Goal: Book appointment/travel/reservation

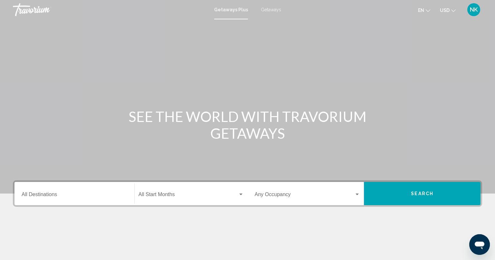
click at [49, 196] on input "Destination All Destinations" at bounding box center [75, 196] width 106 height 6
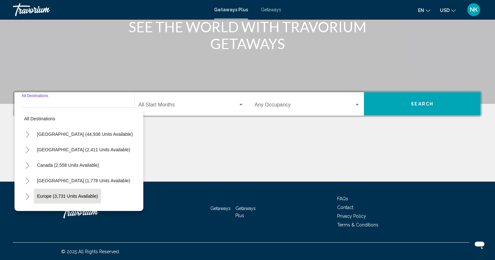
scroll to position [90, 0]
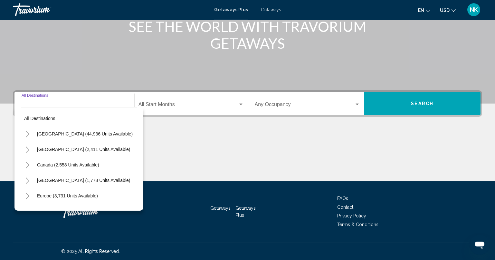
click at [49, 133] on span "[GEOGRAPHIC_DATA] (44,936 units available)" at bounding box center [85, 133] width 96 height 5
type input "**********"
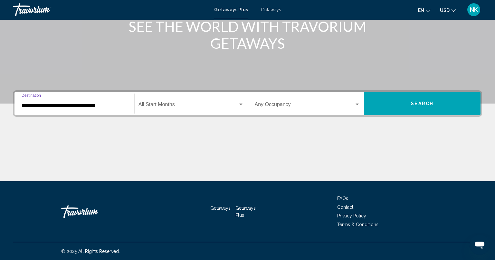
click at [184, 105] on span "Search widget" at bounding box center [188, 106] width 100 height 6
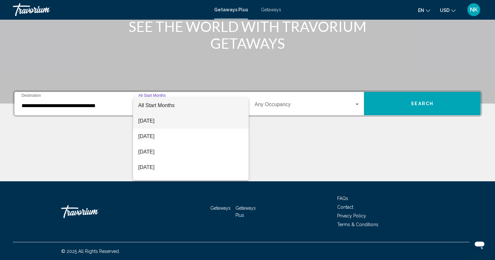
click at [162, 121] on span "[DATE]" at bounding box center [190, 120] width 105 height 15
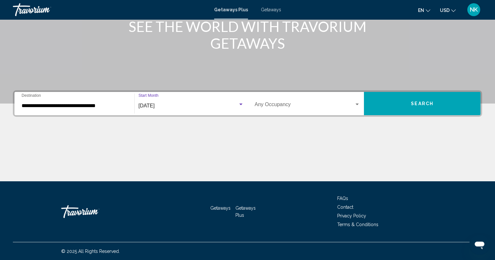
click at [464, 107] on button "Search" at bounding box center [422, 103] width 117 height 23
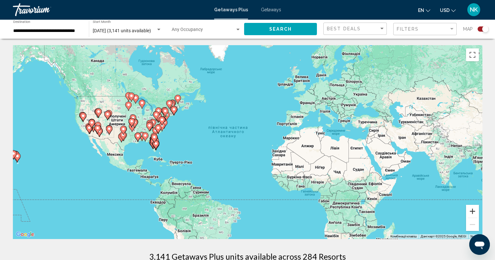
click at [472, 209] on button "Збільшити" at bounding box center [472, 211] width 13 height 13
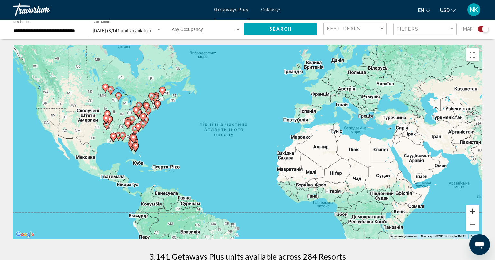
click at [472, 209] on button "Збільшити" at bounding box center [472, 211] width 13 height 13
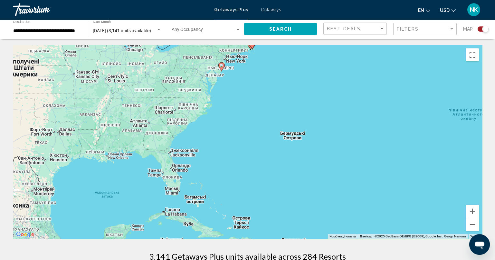
drag, startPoint x: 120, startPoint y: 118, endPoint x: 410, endPoint y: 129, distance: 290.4
click at [410, 129] on div "Увімкніть режим перетягування за допомогою клавіатури, натиснувши Alt + Enter. …" at bounding box center [247, 141] width 469 height 193
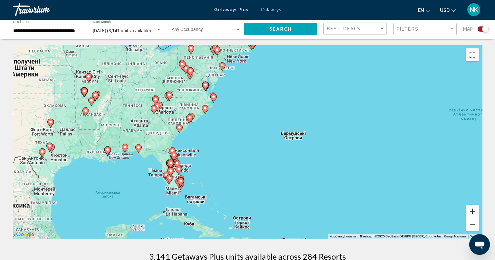
click at [475, 210] on button "Збільшити" at bounding box center [472, 211] width 13 height 13
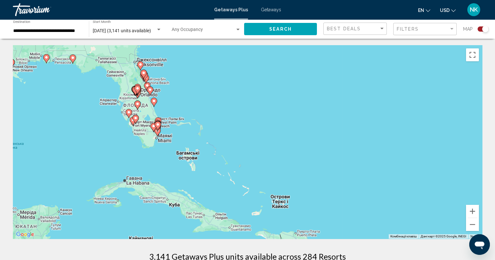
drag, startPoint x: 200, startPoint y: 183, endPoint x: 245, endPoint y: 81, distance: 111.5
click at [245, 81] on div "Увімкніть режим перетягування за допомогою клавіатури, натиснувши Alt + Enter. …" at bounding box center [247, 141] width 469 height 193
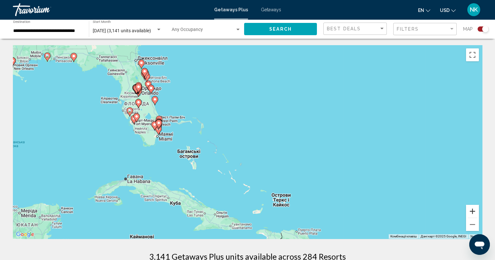
click at [476, 210] on button "Збільшити" at bounding box center [472, 211] width 13 height 13
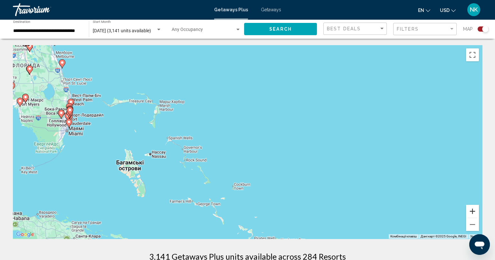
click at [476, 210] on button "Збільшити" at bounding box center [472, 211] width 13 height 13
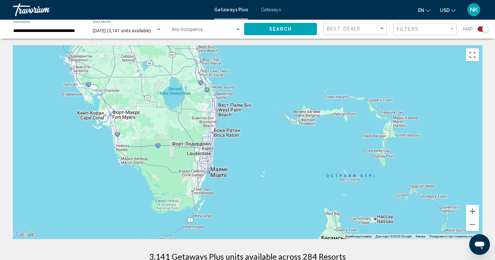
drag, startPoint x: 99, startPoint y: 123, endPoint x: 400, endPoint y: 174, distance: 305.5
click at [400, 174] on div "Main content" at bounding box center [247, 141] width 469 height 193
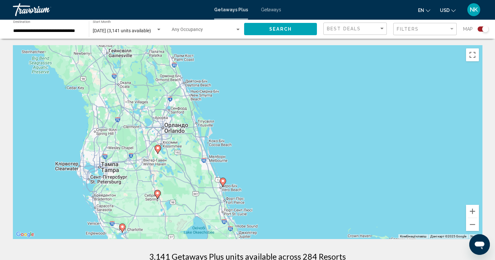
drag, startPoint x: 243, startPoint y: 133, endPoint x: 259, endPoint y: 251, distance: 118.6
click at [267, 259] on html "**********" at bounding box center [247, 130] width 495 height 260
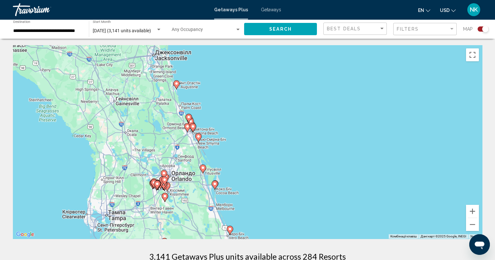
drag, startPoint x: 246, startPoint y: 133, endPoint x: 253, endPoint y: 183, distance: 50.7
click at [253, 184] on div "Увімкніть режим перетягування за допомогою клавіатури, натиснувши Alt + Enter. …" at bounding box center [247, 141] width 469 height 193
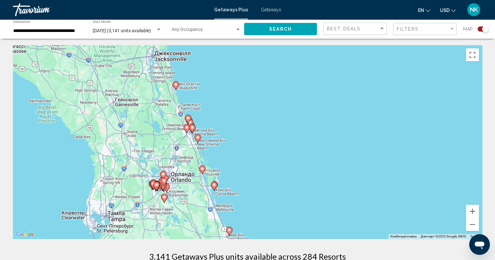
click at [198, 137] on image "Main content" at bounding box center [198, 137] width 4 height 4
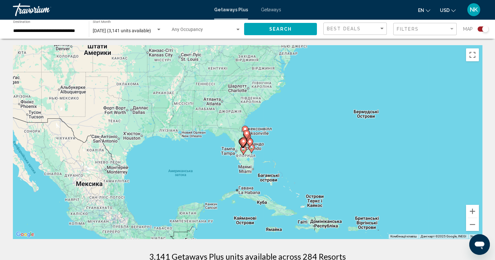
click at [248, 137] on gmp-advanced-marker "Main content" at bounding box center [246, 134] width 6 height 10
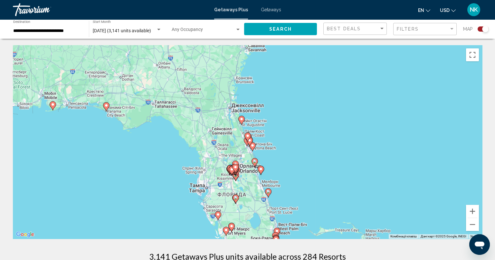
click at [251, 146] on gmp-advanced-marker "Main content" at bounding box center [249, 142] width 6 height 10
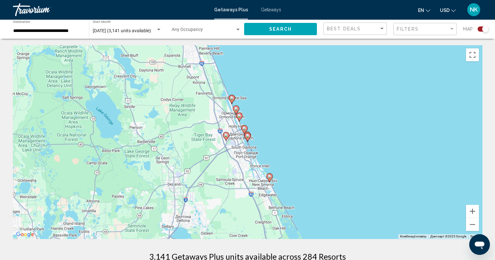
click at [270, 176] on image "Main content" at bounding box center [270, 176] width 4 height 4
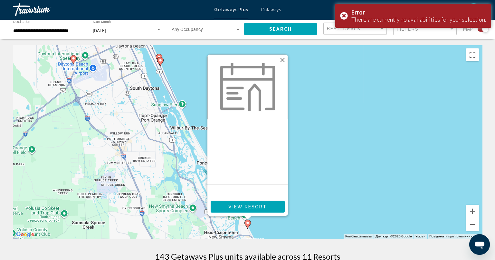
click at [281, 58] on button "Закрити" at bounding box center [283, 60] width 10 height 10
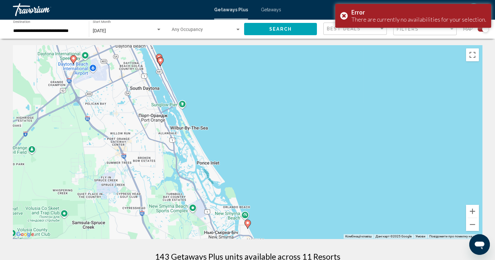
click at [161, 58] on icon "Main content" at bounding box center [160, 61] width 6 height 8
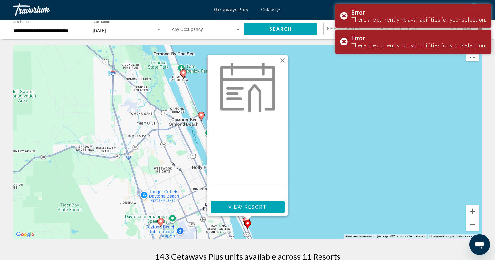
click at [281, 59] on button "Закрити" at bounding box center [283, 60] width 10 height 10
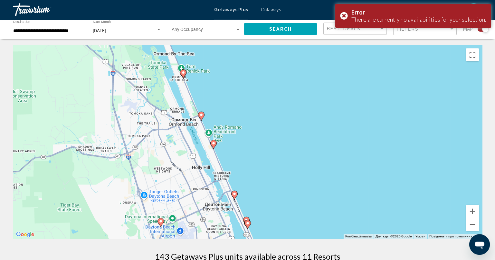
click at [201, 115] on image "Main content" at bounding box center [201, 115] width 4 height 4
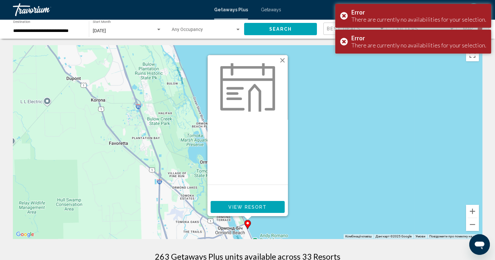
click at [284, 64] on button "Закрити" at bounding box center [283, 60] width 10 height 10
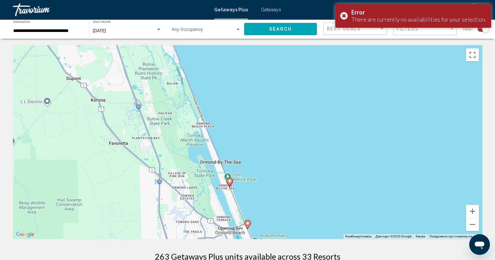
click at [69, 34] on div "**********" at bounding box center [47, 29] width 69 height 18
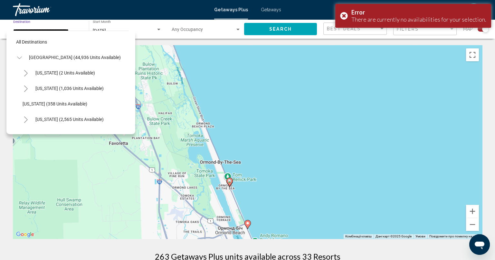
scroll to position [118, 0]
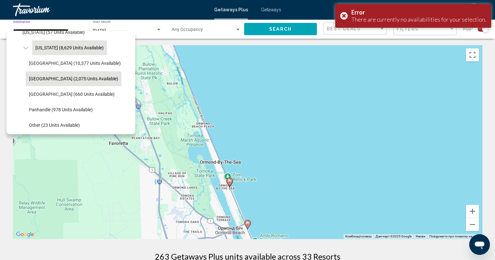
click at [39, 46] on span "[US_STATE] (8,629 units available)" at bounding box center [69, 47] width 68 height 5
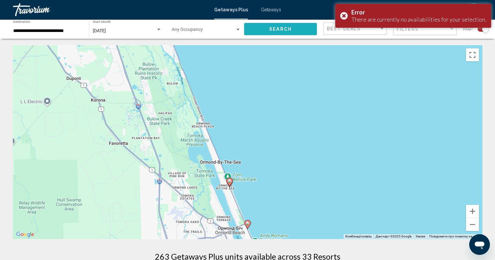
click at [257, 27] on button "Search" at bounding box center [280, 29] width 73 height 12
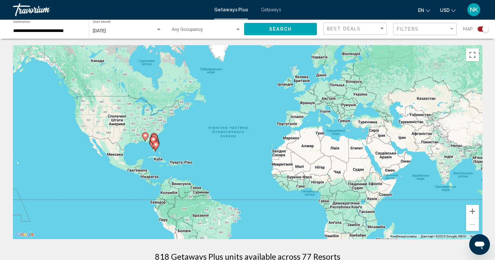
click at [154, 139] on image "Main content" at bounding box center [153, 139] width 4 height 4
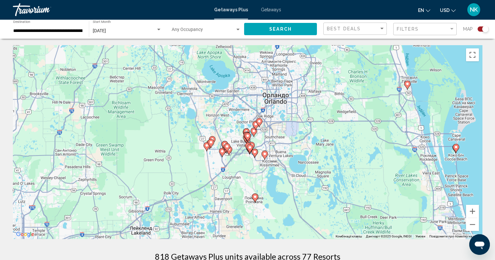
click at [457, 149] on icon "Main content" at bounding box center [456, 148] width 6 height 8
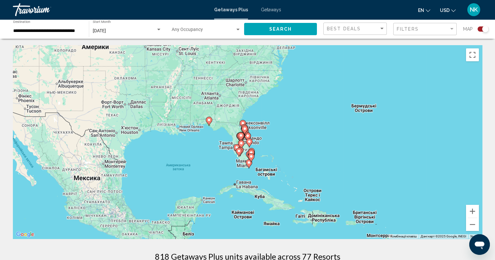
click at [251, 142] on image "Main content" at bounding box center [249, 141] width 4 height 4
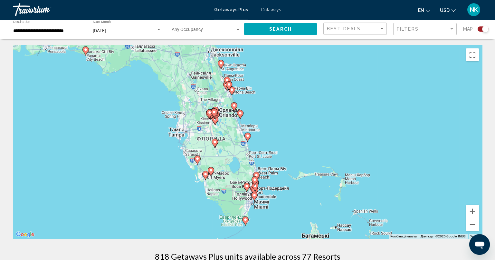
click at [240, 115] on image "Main content" at bounding box center [240, 113] width 4 height 4
type input "**********"
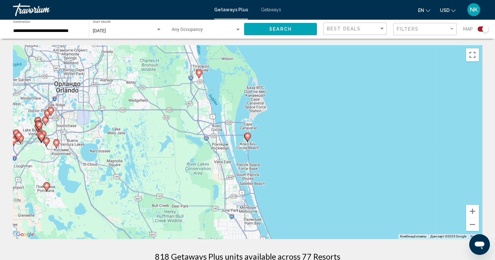
click at [247, 137] on image "Main content" at bounding box center [248, 136] width 4 height 4
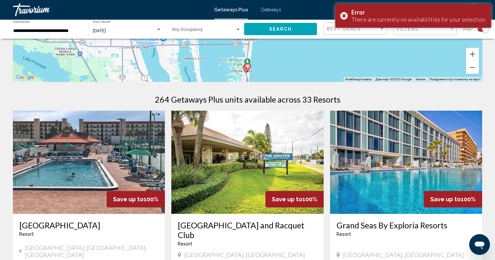
scroll to position [199, 0]
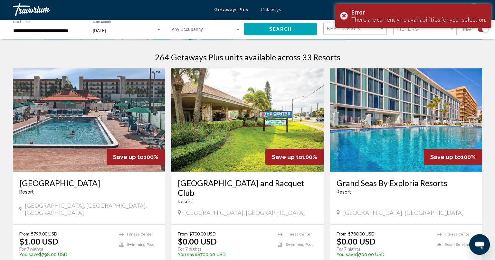
click at [384, 128] on img "Main content" at bounding box center [406, 119] width 152 height 103
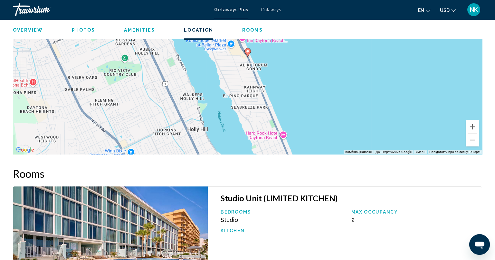
scroll to position [866, 0]
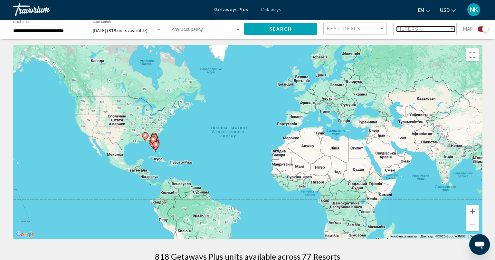
click at [405, 27] on span "Filters" at bounding box center [408, 28] width 22 height 5
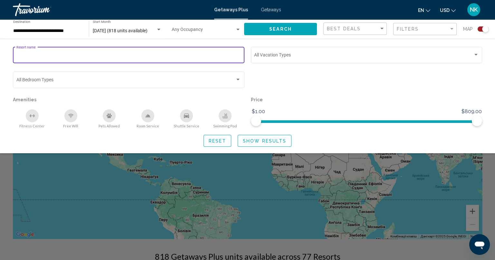
click at [45, 54] on input "Resort name" at bounding box center [128, 55] width 225 height 5
type input "*******"
click at [275, 27] on span "Search" at bounding box center [280, 29] width 23 height 5
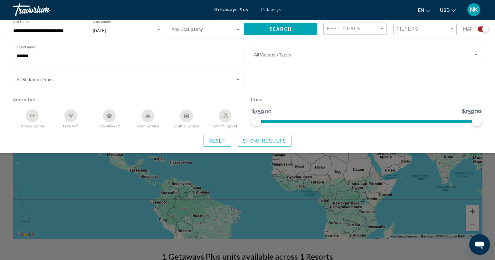
click at [403, 186] on div "Search widget" at bounding box center [247, 178] width 495 height 163
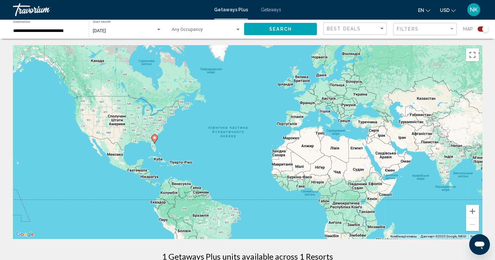
click at [154, 139] on image "Main content" at bounding box center [155, 138] width 4 height 4
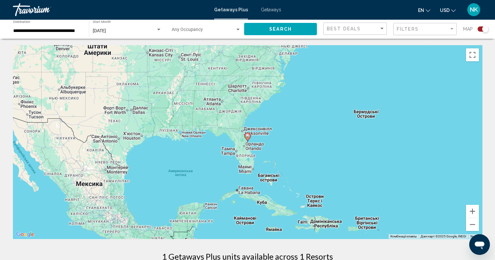
click at [248, 140] on icon "Main content" at bounding box center [247, 136] width 6 height 9
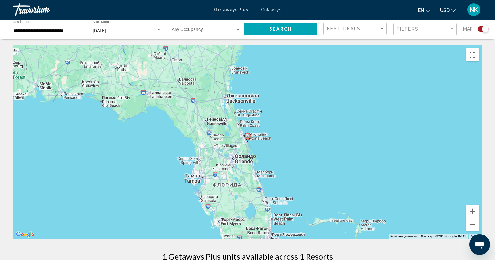
click at [248, 138] on icon "Main content" at bounding box center [247, 137] width 6 height 8
type input "**********"
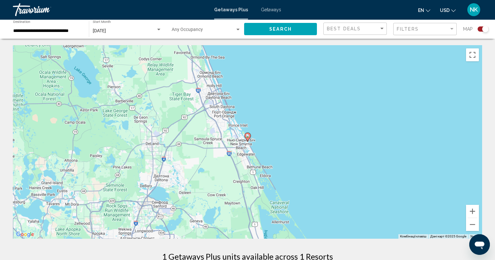
click at [248, 138] on icon "Main content" at bounding box center [247, 137] width 6 height 8
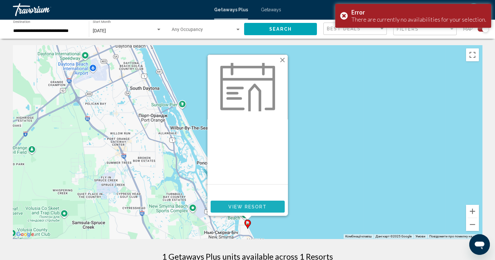
click at [260, 206] on span "View Resort" at bounding box center [247, 206] width 38 height 5
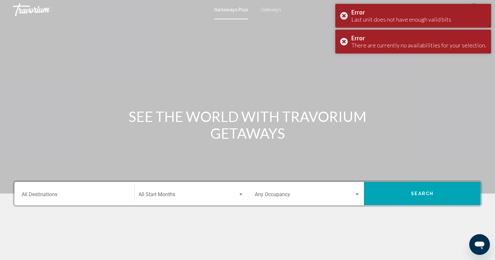
scroll to position [90, 0]
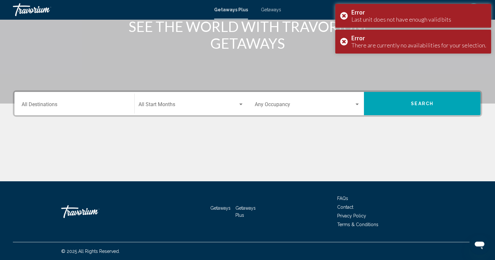
click at [50, 103] on input "Destination All Destinations" at bounding box center [75, 106] width 106 height 6
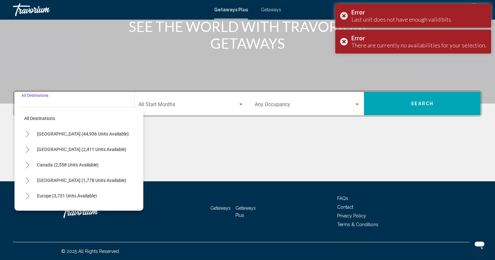
drag, startPoint x: 69, startPoint y: 133, endPoint x: 72, endPoint y: 132, distance: 3.6
click at [69, 133] on span "[GEOGRAPHIC_DATA] (44,936 units available)" at bounding box center [83, 133] width 92 height 5
type input "**********"
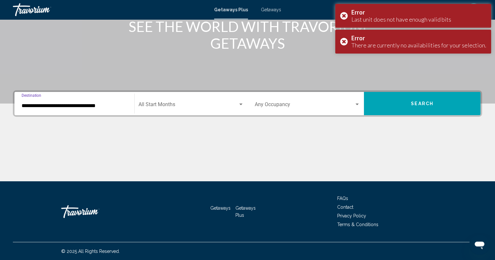
click at [198, 110] on div "Start Month All Start Months" at bounding box center [190, 103] width 105 height 20
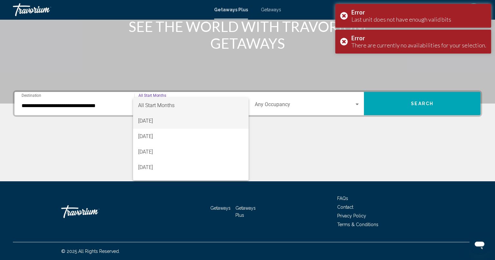
click at [178, 122] on span "[DATE]" at bounding box center [190, 120] width 105 height 15
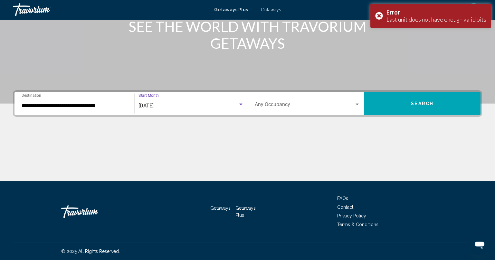
click at [401, 103] on button "Search" at bounding box center [422, 103] width 117 height 23
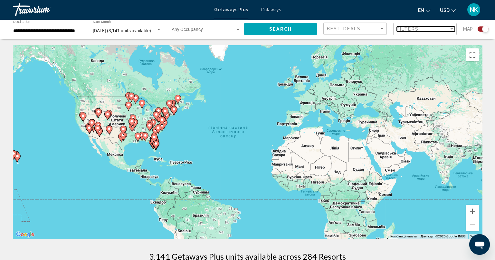
click at [403, 30] on span "Filters" at bounding box center [408, 28] width 22 height 5
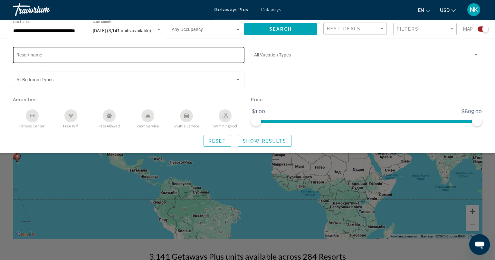
click at [52, 56] on input "Resort name" at bounding box center [128, 55] width 225 height 5
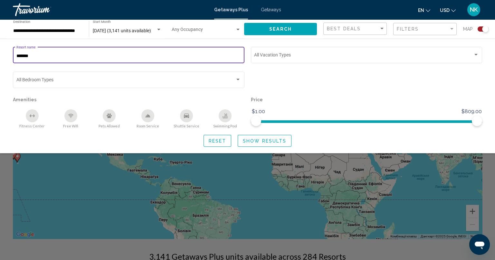
type input "*******"
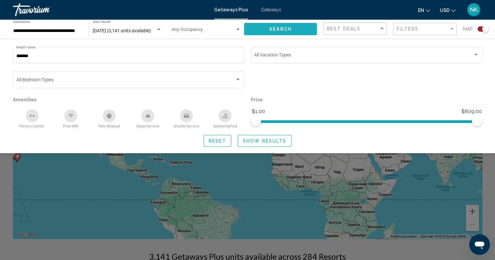
click at [264, 26] on button "Search" at bounding box center [280, 29] width 73 height 12
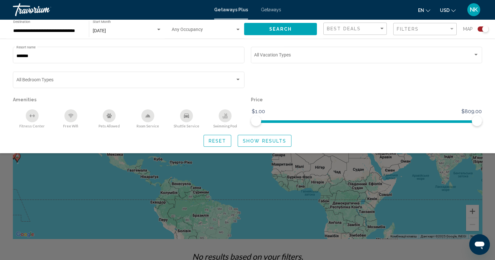
click at [216, 178] on div "Search widget" at bounding box center [247, 178] width 495 height 163
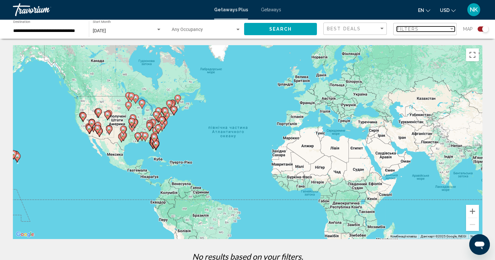
click at [410, 27] on span "Filters" at bounding box center [408, 28] width 22 height 5
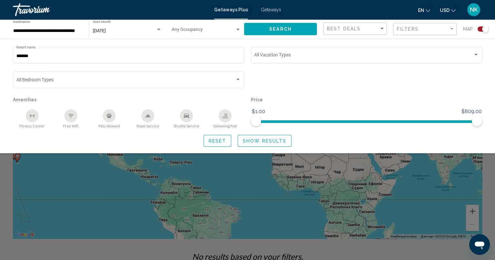
click at [293, 30] on button "Search" at bounding box center [280, 29] width 73 height 12
click at [254, 160] on div "Search widget" at bounding box center [247, 178] width 495 height 163
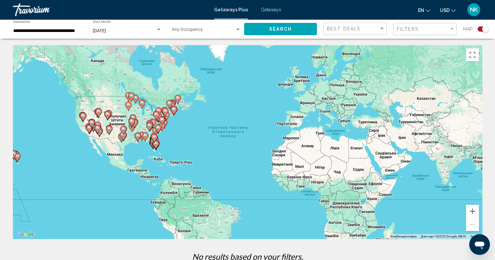
click at [158, 127] on image "Main content" at bounding box center [158, 128] width 4 height 4
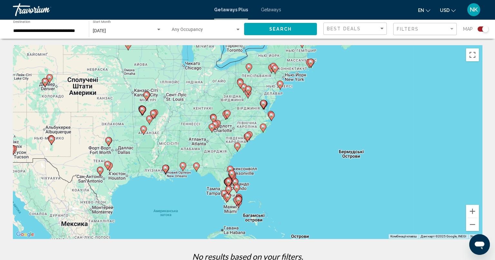
click at [271, 117] on icon "Main content" at bounding box center [271, 116] width 6 height 8
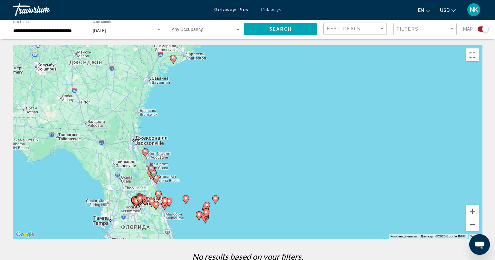
drag, startPoint x: 209, startPoint y: 197, endPoint x: 272, endPoint y: -5, distance: 210.7
click at [272, 0] on html "**********" at bounding box center [247, 130] width 495 height 260
click at [471, 210] on button "Збільшити" at bounding box center [472, 211] width 13 height 13
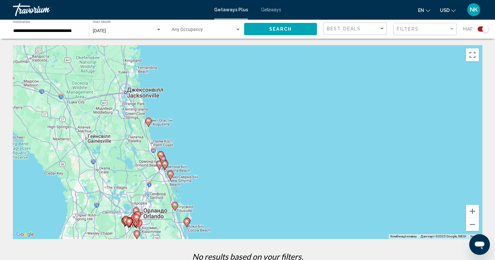
drag, startPoint x: 105, startPoint y: 207, endPoint x: 223, endPoint y: 156, distance: 128.4
click at [223, 156] on div "Увімкніть режим перетягування за допомогою клавіатури, натиснувши Alt + Enter. …" at bounding box center [247, 141] width 469 height 193
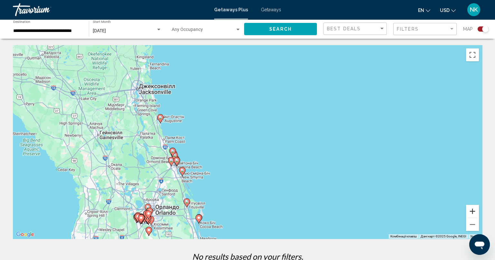
click at [474, 208] on button "Збільшити" at bounding box center [472, 211] width 13 height 13
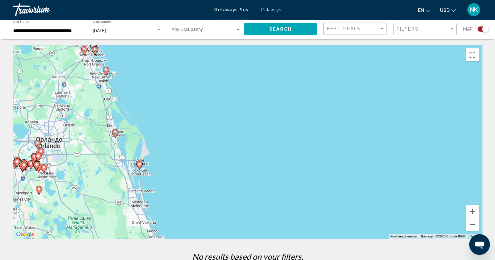
drag, startPoint x: 233, startPoint y: 187, endPoint x: 231, endPoint y: 75, distance: 112.1
click at [230, 74] on div "Увімкніть режим перетягування за допомогою клавіатури, натиснувши Alt + Enter. …" at bounding box center [247, 141] width 469 height 193
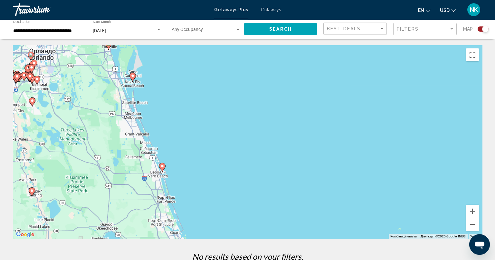
drag, startPoint x: 185, startPoint y: 183, endPoint x: 177, endPoint y: 101, distance: 81.9
click at [177, 101] on div "Увімкніть режим перетягування за допомогою клавіатури, натиснувши Alt + Enter. …" at bounding box center [247, 141] width 469 height 193
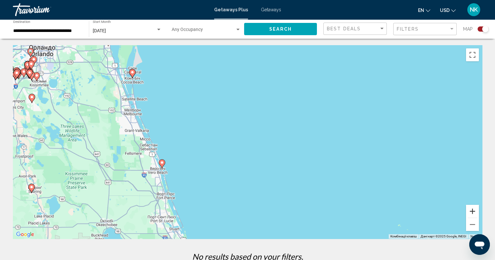
click at [471, 211] on button "Збільшити" at bounding box center [472, 211] width 13 height 13
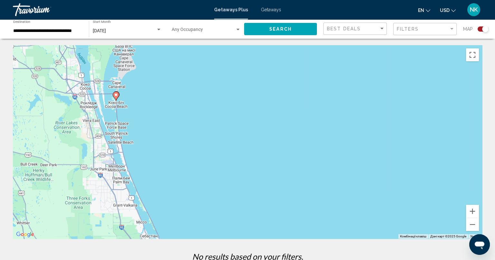
drag, startPoint x: 71, startPoint y: 153, endPoint x: 167, endPoint y: 234, distance: 125.7
click at [168, 236] on div "Увімкніть режим перетягування за допомогою клавіатури, натиснувши Alt + Enter. …" at bounding box center [247, 141] width 469 height 193
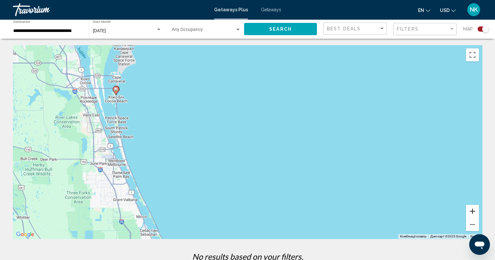
click at [477, 208] on button "Збільшити" at bounding box center [472, 211] width 13 height 13
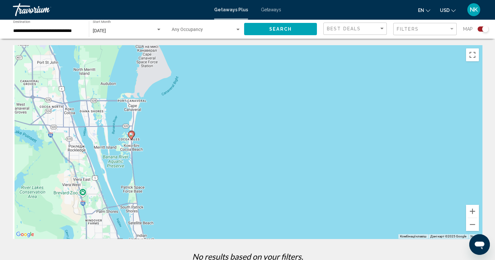
drag, startPoint x: 88, startPoint y: 160, endPoint x: 228, endPoint y: 237, distance: 160.0
click at [261, 254] on div "← Перемістити ліворуч → Перемістити праворуч ↑ Перемістити вгору ↓ Перемістити …" at bounding box center [247, 155] width 495 height 221
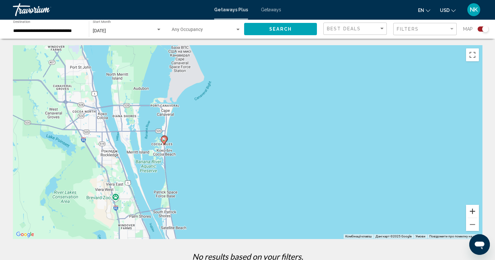
click at [472, 210] on button "Збільшити" at bounding box center [472, 211] width 13 height 13
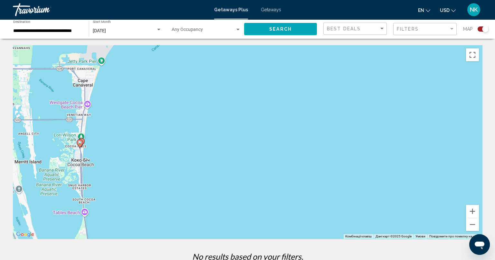
click at [83, 139] on icon "Main content" at bounding box center [81, 142] width 6 height 8
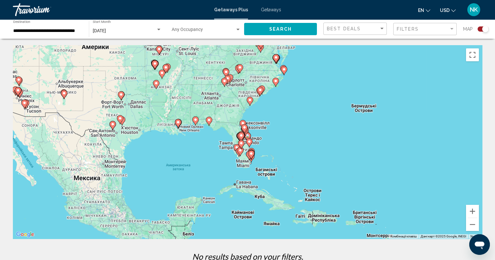
click at [250, 139] on icon "Main content" at bounding box center [249, 142] width 6 height 8
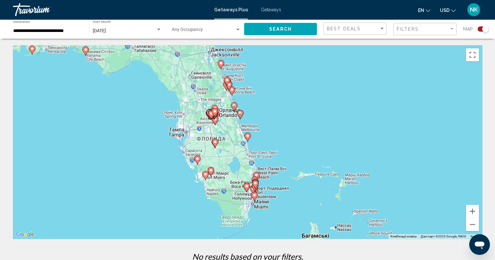
click at [241, 119] on gmp-advanced-marker "Main content" at bounding box center [240, 115] width 6 height 10
type input "**********"
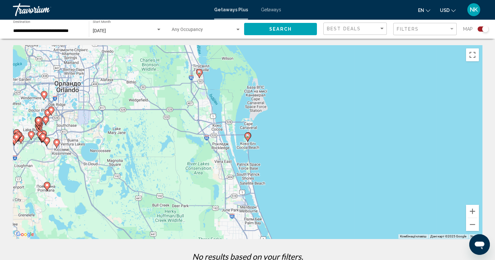
click at [250, 134] on icon "Main content" at bounding box center [247, 136] width 6 height 9
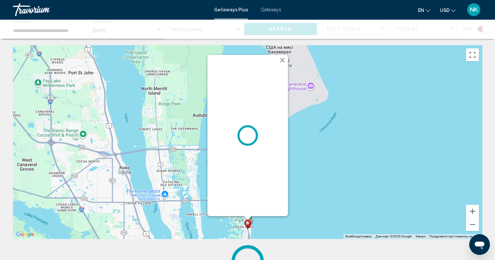
click at [251, 221] on gmp-advanced-marker "Main content" at bounding box center [247, 224] width 6 height 10
click at [283, 61] on button "Закрити" at bounding box center [283, 60] width 10 height 10
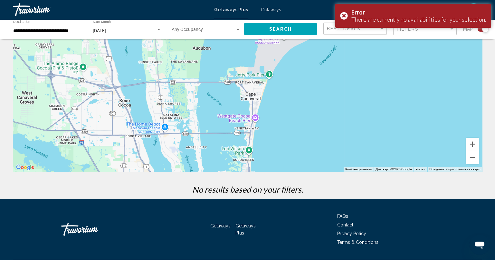
scroll to position [85, 0]
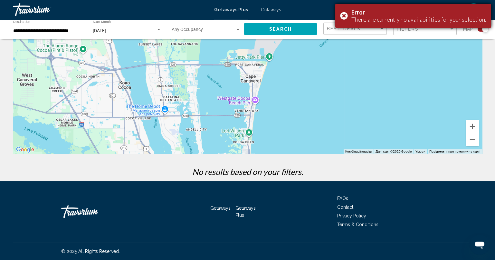
click at [346, 15] on div "Error There are currently no availabilities for your selection." at bounding box center [413, 16] width 156 height 24
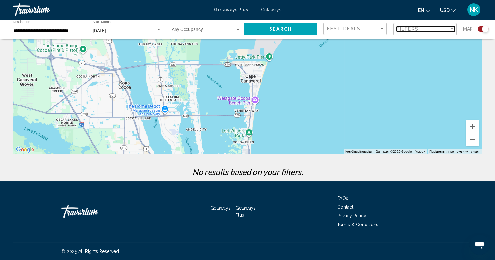
click at [422, 29] on div "Filters" at bounding box center [423, 28] width 52 height 5
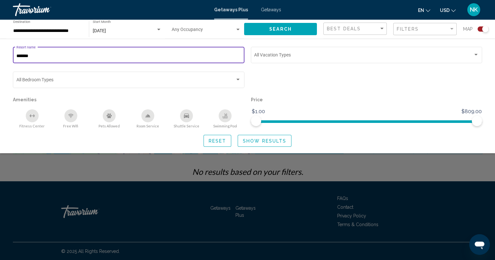
drag, startPoint x: 161, startPoint y: 57, endPoint x: 0, endPoint y: 58, distance: 160.7
click at [0, 58] on div "******* Resort name Vacation Types All Vacation Types Bedroom Types All Bedroom…" at bounding box center [247, 95] width 495 height 101
click at [282, 32] on button "Search" at bounding box center [280, 29] width 73 height 12
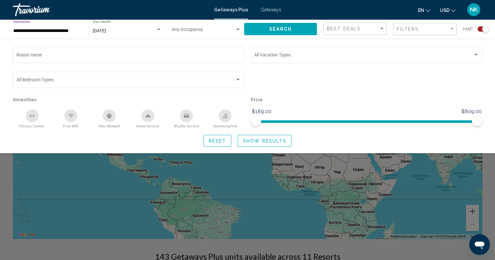
click at [22, 30] on input "**********" at bounding box center [47, 30] width 69 height 5
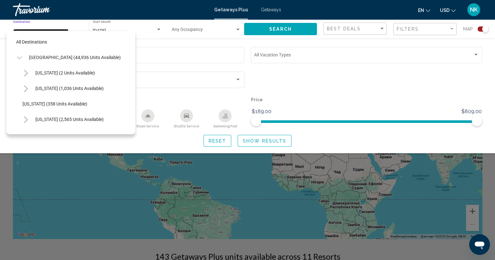
scroll to position [118, 0]
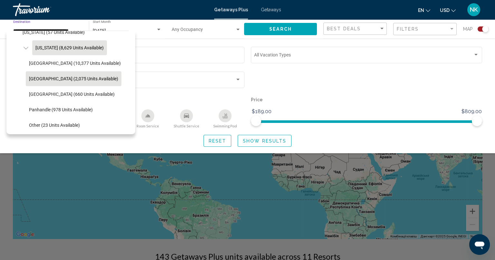
click at [37, 43] on button "[US_STATE] (8,629 units available)" at bounding box center [69, 47] width 75 height 15
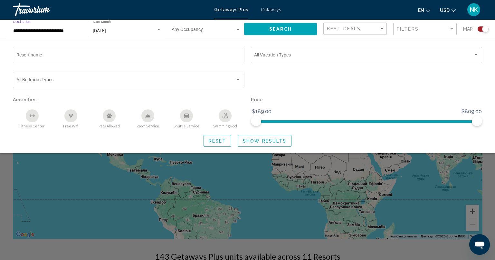
click at [283, 27] on span "Search" at bounding box center [280, 29] width 23 height 5
click at [302, 181] on div "Search widget" at bounding box center [247, 178] width 495 height 163
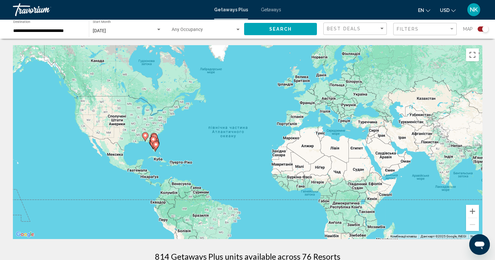
click at [153, 140] on image "Main content" at bounding box center [153, 139] width 4 height 4
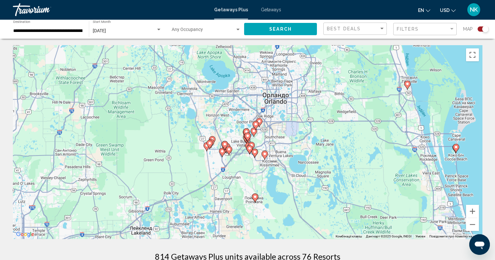
click at [457, 148] on image "Main content" at bounding box center [456, 147] width 4 height 4
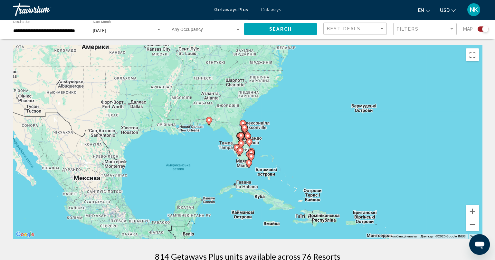
click at [251, 149] on gmp-advanced-marker "Main content" at bounding box center [251, 154] width 6 height 10
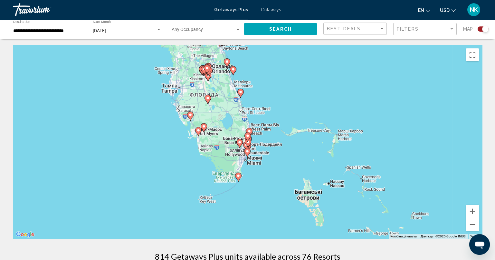
click at [251, 129] on image "Main content" at bounding box center [249, 131] width 4 height 4
type input "**********"
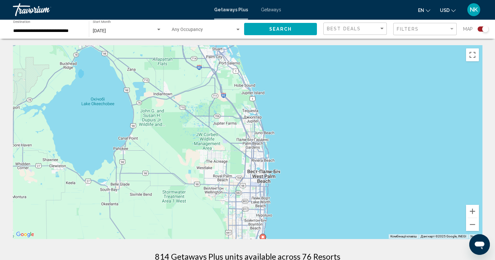
drag, startPoint x: 238, startPoint y: 131, endPoint x: 251, endPoint y: 235, distance: 104.2
click at [252, 237] on div "Увімкніть режим перетягування за допомогою клавіатури, натиснувши Alt + Enter. …" at bounding box center [247, 141] width 469 height 193
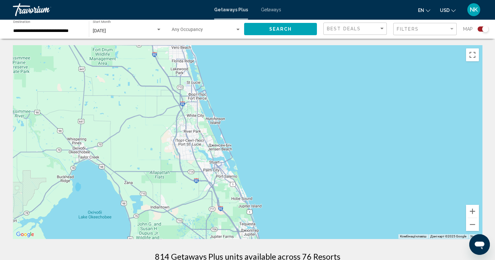
drag, startPoint x: 230, startPoint y: 102, endPoint x: 215, endPoint y: 182, distance: 81.6
click at [226, 217] on div "Увімкніть режим перетягування за допомогою клавіатури, натиснувши Alt + Enter. …" at bounding box center [247, 141] width 469 height 193
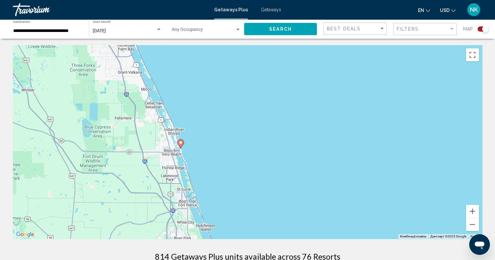
drag, startPoint x: 196, startPoint y: 79, endPoint x: 188, endPoint y: 166, distance: 86.8
click at [190, 173] on div "Увімкніть режим перетягування за допомогою клавіатури, натиснувши Alt + Enter. …" at bounding box center [247, 141] width 469 height 193
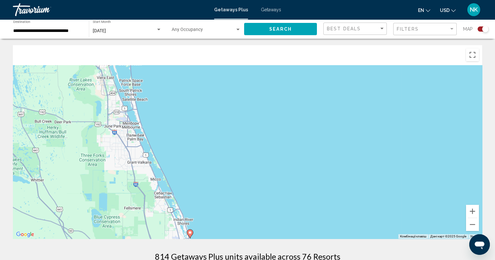
drag, startPoint x: 158, startPoint y: 82, endPoint x: 174, endPoint y: 248, distance: 166.9
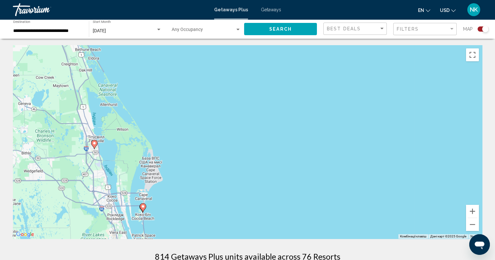
drag, startPoint x: 165, startPoint y: 123, endPoint x: 171, endPoint y: 177, distance: 54.9
click at [171, 177] on div "Увімкніть режим перетягування за допомогою клавіатури, натиснувши Alt + Enter. …" at bounding box center [247, 141] width 469 height 193
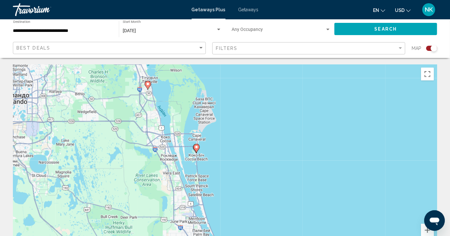
drag, startPoint x: 128, startPoint y: 208, endPoint x: 204, endPoint y: 131, distance: 108.0
click at [204, 131] on div "Увімкніть режим перетягування за допомогою клавіатури, натиснувши Alt + Enter. …" at bounding box center [225, 160] width 424 height 193
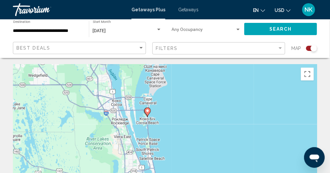
drag, startPoint x: 143, startPoint y: 148, endPoint x: 155, endPoint y: 109, distance: 40.5
click at [155, 109] on div "Увімкніть режим перетягування за допомогою клавіатури, натиснувши Alt + Enter. …" at bounding box center [165, 160] width 304 height 193
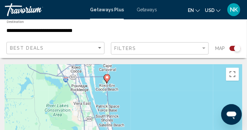
click at [104, 79] on gmp-advanced-marker "Main content" at bounding box center [107, 79] width 6 height 10
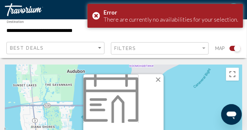
click at [158, 80] on button "Закрити" at bounding box center [159, 80] width 10 height 10
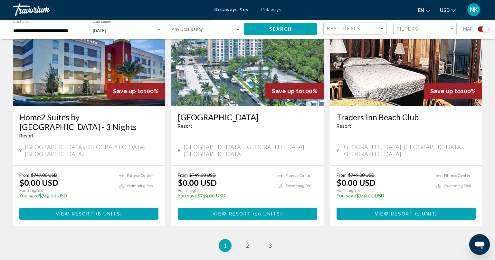
scroll to position [966, 0]
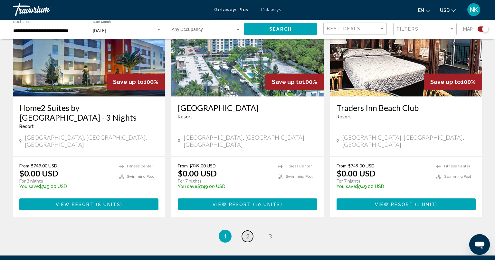
click at [248, 232] on span "2" at bounding box center [247, 235] width 3 height 7
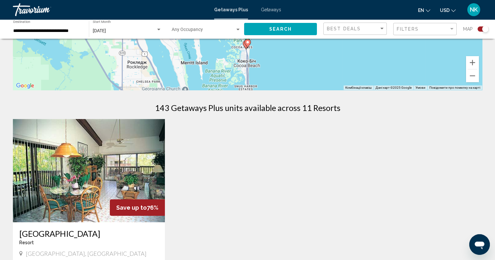
scroll to position [74, 0]
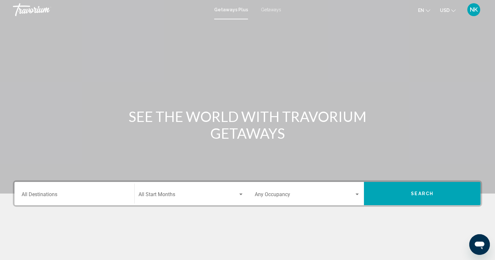
click at [79, 190] on div "Destination All Destinations" at bounding box center [75, 193] width 106 height 20
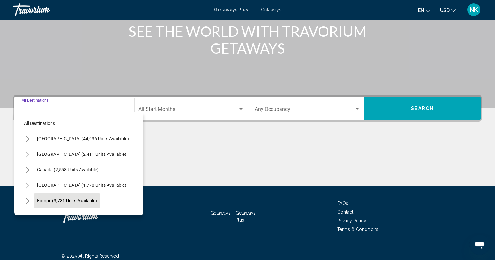
scroll to position [90, 0]
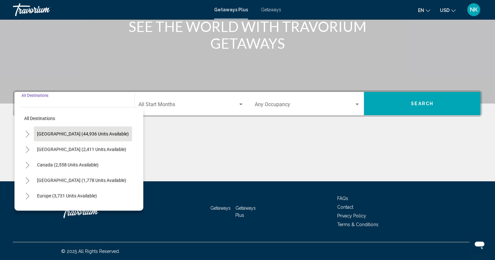
click at [70, 135] on span "[GEOGRAPHIC_DATA] (44,936 units available)" at bounding box center [83, 133] width 92 height 5
type input "**********"
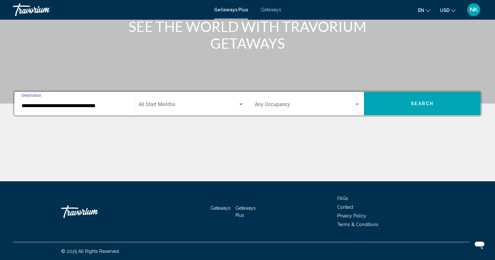
click at [147, 112] on div "Start Month All Start Months" at bounding box center [190, 103] width 105 height 20
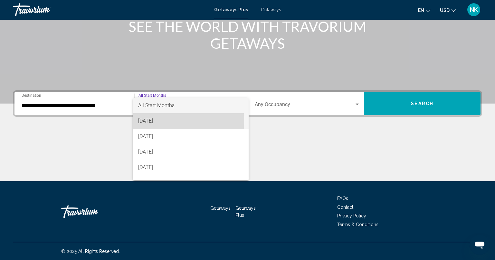
click at [149, 120] on span "[DATE]" at bounding box center [190, 120] width 105 height 15
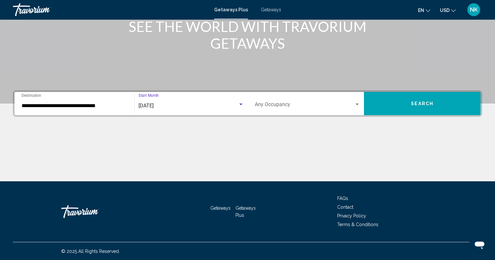
click at [386, 108] on button "Search" at bounding box center [422, 103] width 117 height 23
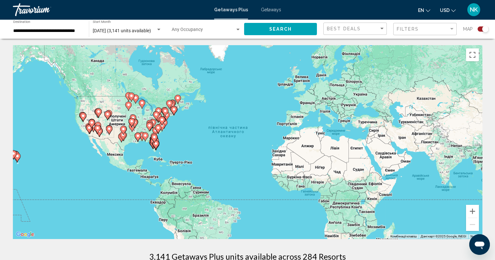
click at [160, 127] on icon "Main content" at bounding box center [158, 129] width 6 height 8
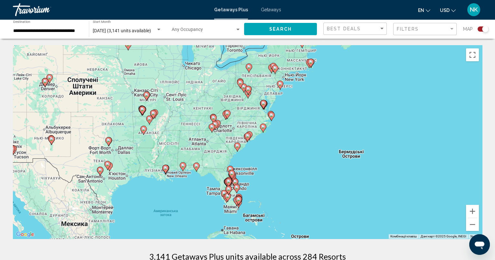
click at [237, 189] on icon "Main content" at bounding box center [237, 188] width 6 height 8
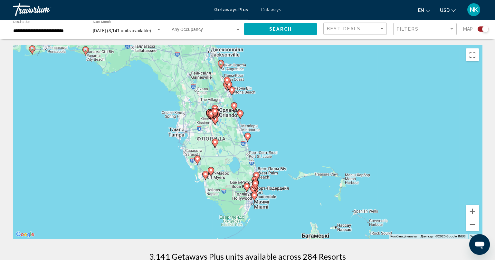
click at [230, 86] on image "Main content" at bounding box center [229, 84] width 4 height 4
type input "**********"
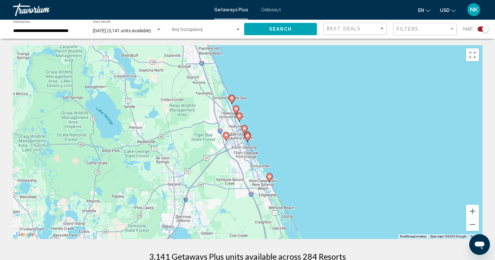
click at [239, 118] on icon "Main content" at bounding box center [239, 117] width 6 height 8
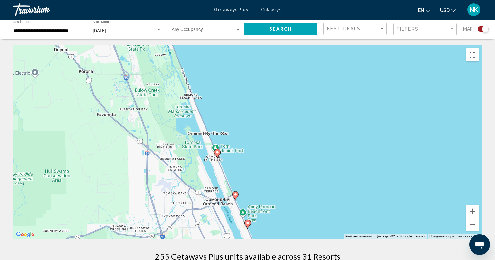
click at [235, 196] on image "Main content" at bounding box center [236, 194] width 4 height 4
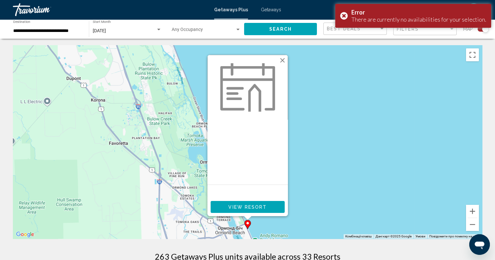
click at [284, 58] on button "Закрити" at bounding box center [283, 60] width 10 height 10
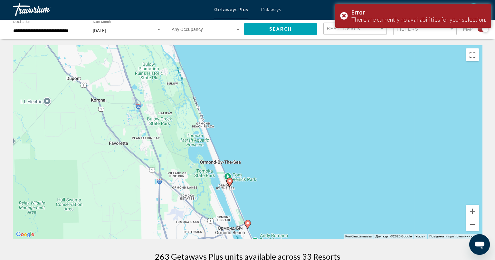
click at [229, 181] on image "Main content" at bounding box center [230, 181] width 4 height 4
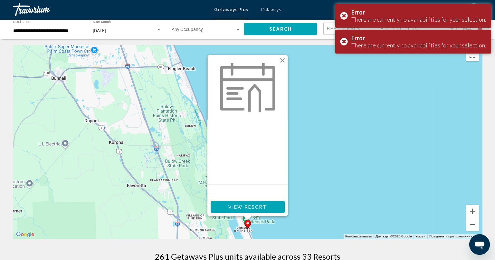
click at [251, 203] on button "View Resort" at bounding box center [248, 207] width 74 height 12
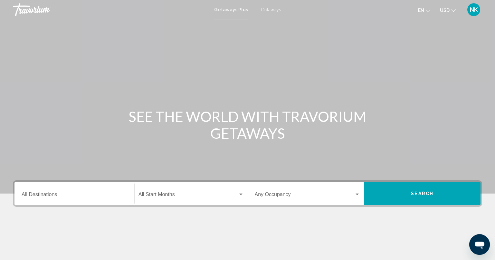
click at [81, 184] on div "Destination All Destinations" at bounding box center [75, 193] width 106 height 20
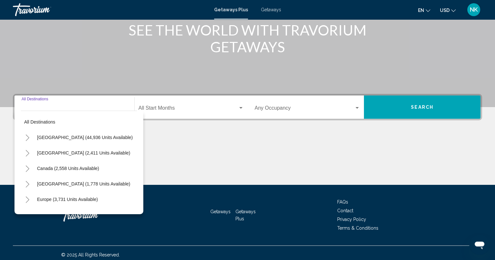
scroll to position [90, 0]
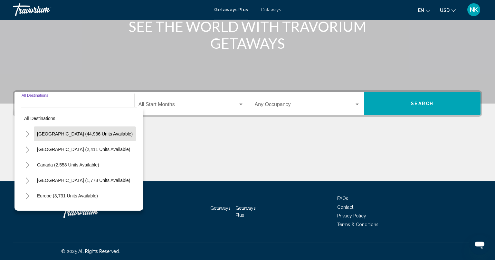
click at [72, 129] on button "[GEOGRAPHIC_DATA] (44,936 units available)" at bounding box center [85, 133] width 102 height 15
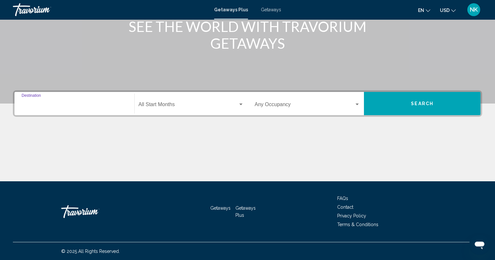
type input "**********"
click at [180, 105] on span "Search widget" at bounding box center [188, 106] width 100 height 6
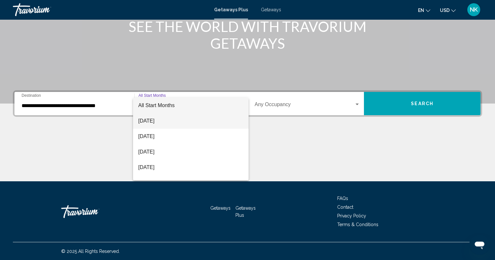
click at [161, 122] on span "[DATE]" at bounding box center [190, 120] width 105 height 15
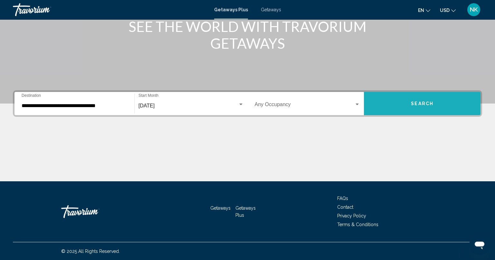
click at [431, 103] on span "Search" at bounding box center [422, 103] width 23 height 5
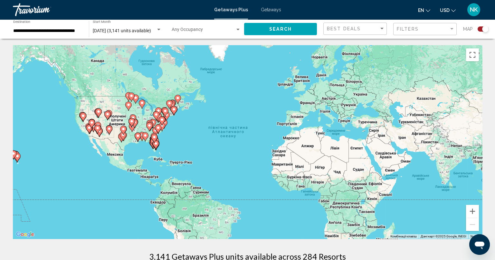
click at [141, 140] on gmp-advanced-marker "Main content" at bounding box center [142, 136] width 6 height 10
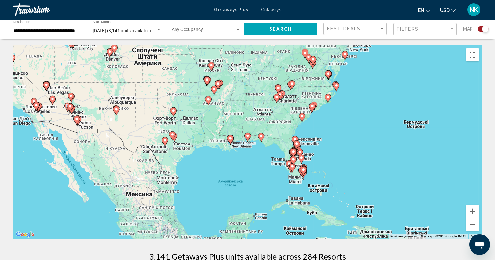
click at [250, 138] on g "Main content" at bounding box center [247, 136] width 6 height 9
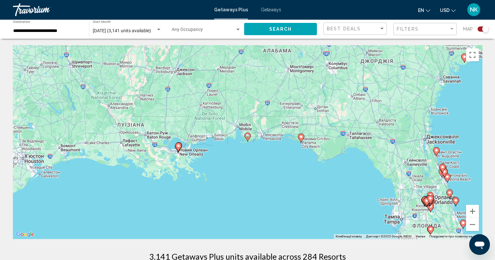
click at [248, 141] on gmp-advanced-marker "Main content" at bounding box center [247, 137] width 6 height 10
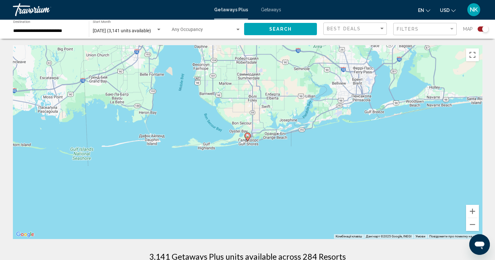
click at [249, 137] on image "Main content" at bounding box center [248, 136] width 4 height 4
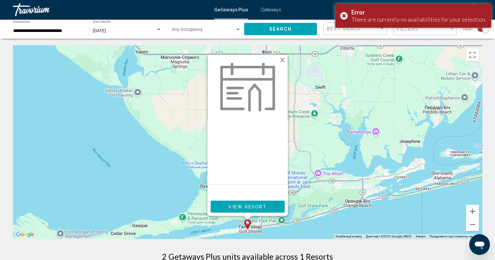
click at [281, 61] on button "Закрити" at bounding box center [283, 60] width 10 height 10
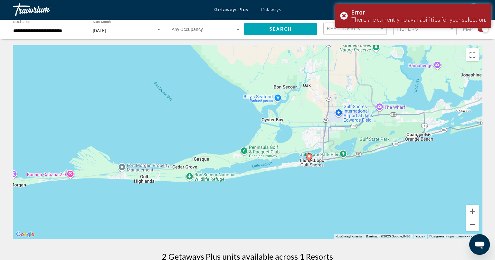
drag, startPoint x: 432, startPoint y: 212, endPoint x: 493, endPoint y: 145, distance: 90.7
click at [71, 29] on input "**********" at bounding box center [47, 30] width 69 height 5
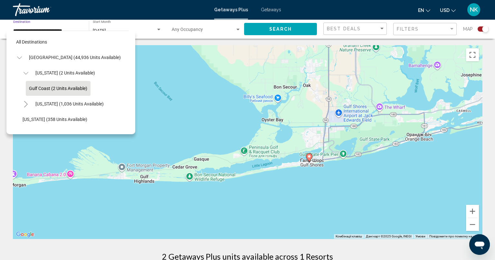
click at [27, 73] on icon "Toggle Alabama (2 units available)" at bounding box center [25, 73] width 5 height 3
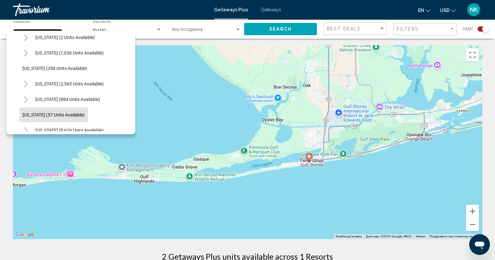
scroll to position [64, 0]
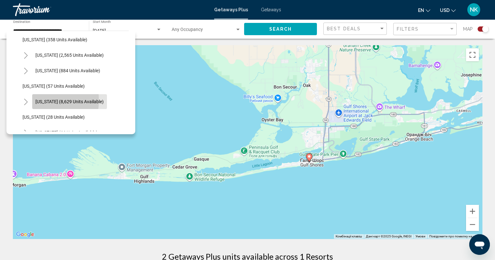
click at [34, 100] on button "[US_STATE] (8,629 units available)" at bounding box center [69, 101] width 75 height 15
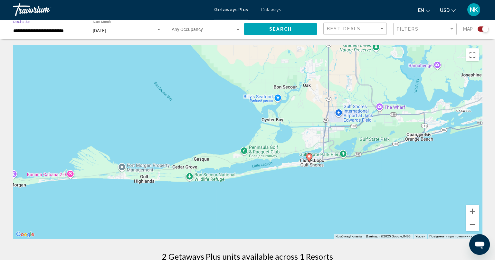
click at [285, 27] on span "Search" at bounding box center [280, 29] width 23 height 5
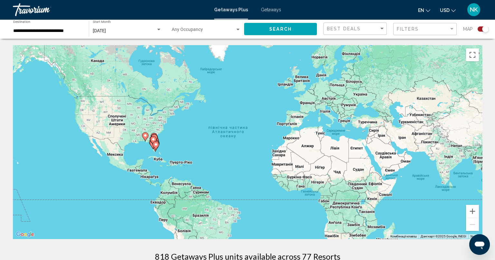
click at [154, 144] on image "Main content" at bounding box center [156, 144] width 4 height 4
type input "**********"
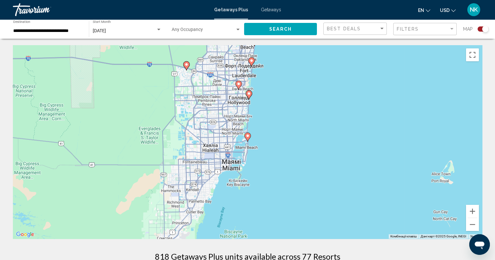
click at [247, 137] on image "Main content" at bounding box center [248, 136] width 4 height 4
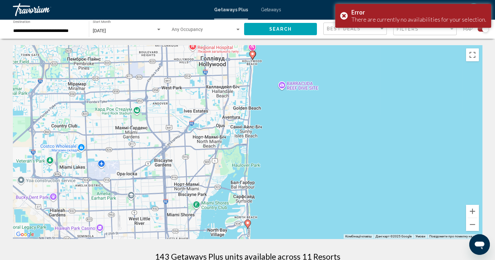
click at [252, 54] on image "Main content" at bounding box center [253, 54] width 4 height 4
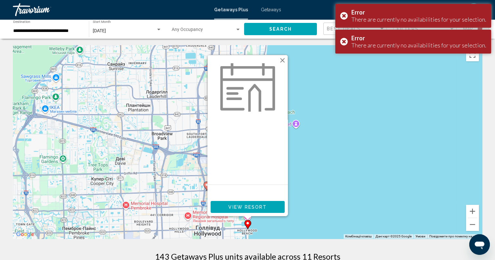
click at [281, 61] on button "Закрити" at bounding box center [283, 60] width 10 height 10
